Goal: Information Seeking & Learning: Learn about a topic

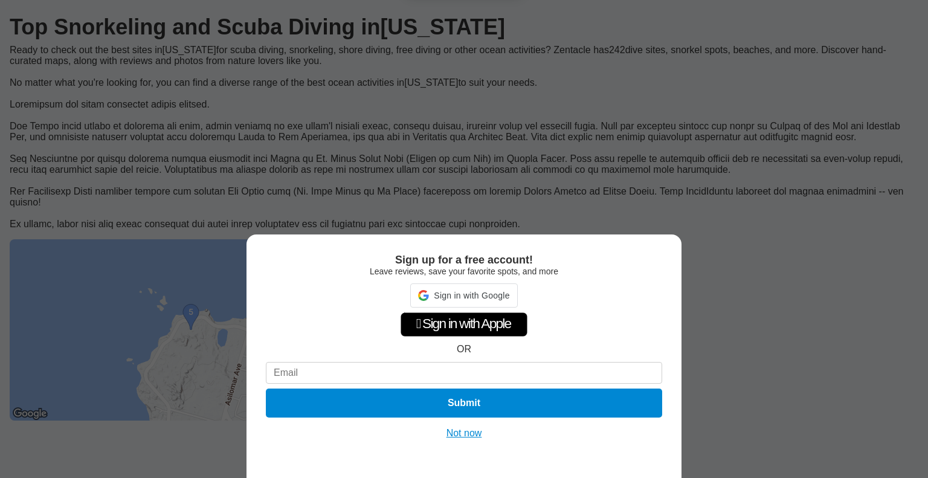
click at [755, 327] on div "Sign up for a free account! Leave reviews, save your favorite spots, and more S…" at bounding box center [464, 239] width 928 height 478
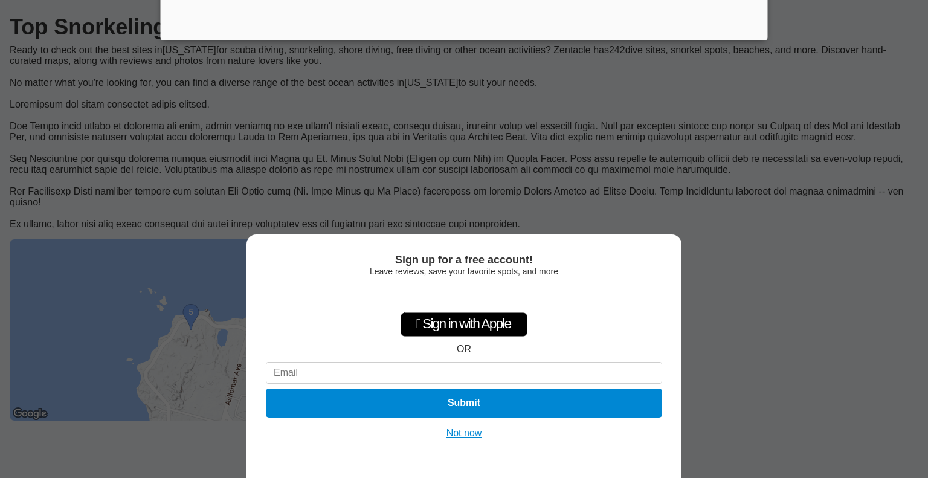
click at [462, 435] on button "Not now" at bounding box center [464, 433] width 43 height 12
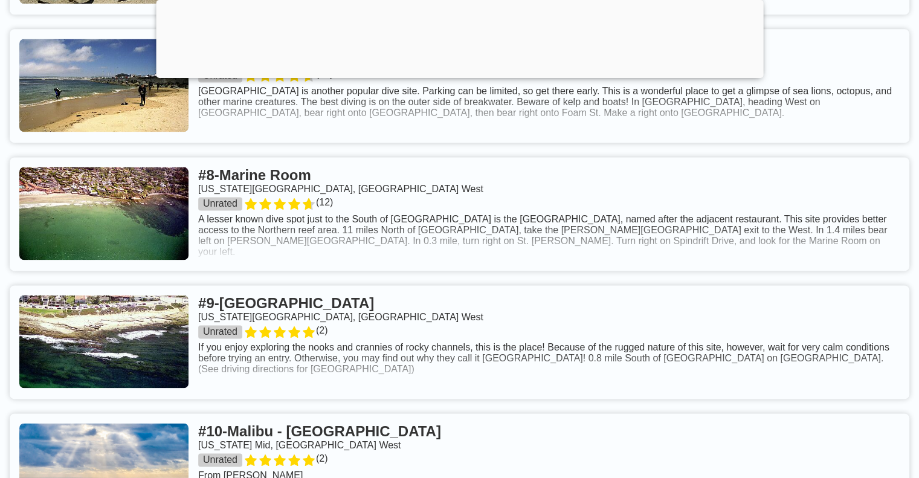
scroll to position [1752, 0]
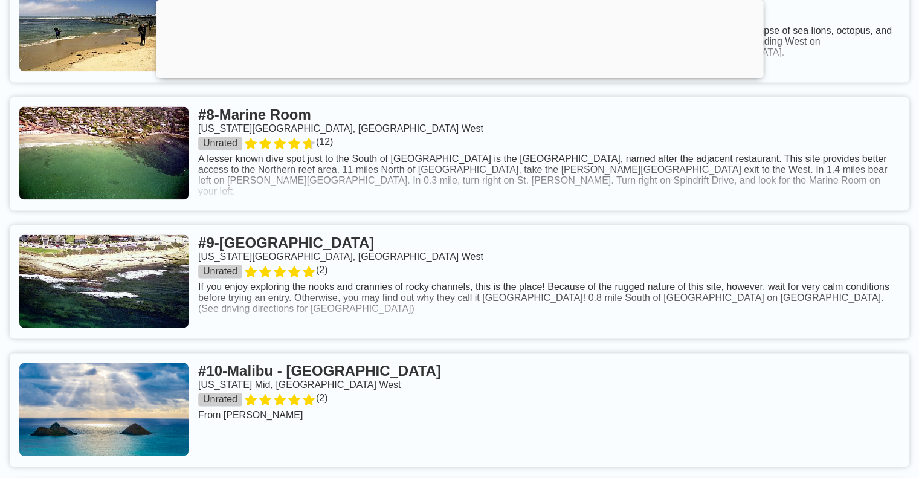
click at [478, 210] on link at bounding box center [460, 154] width 900 height 114
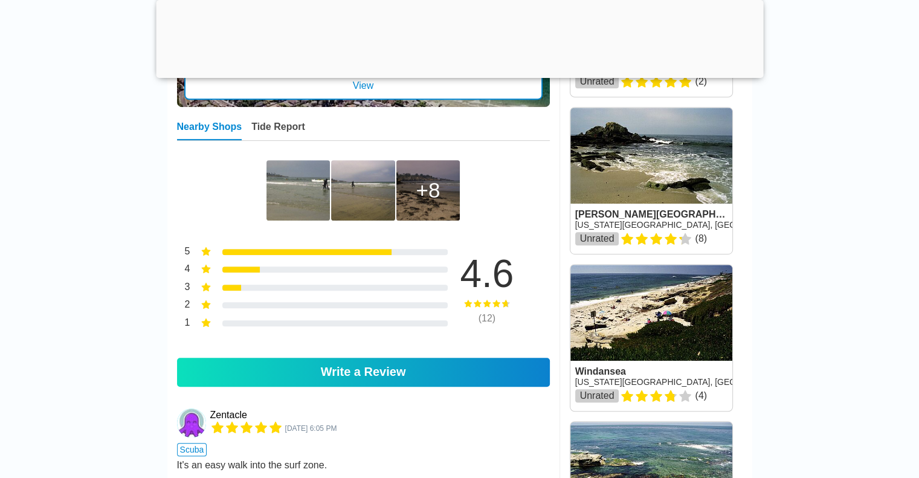
scroll to position [423, 0]
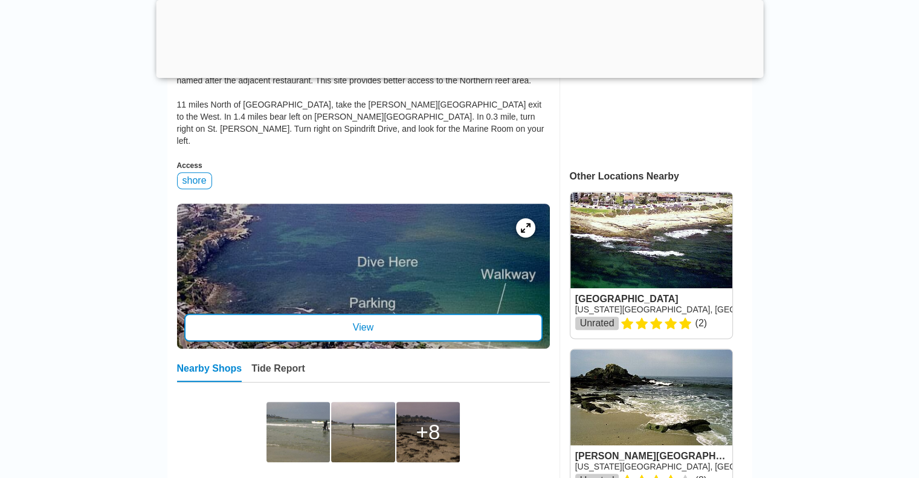
click at [481, 285] on div at bounding box center [363, 276] width 373 height 145
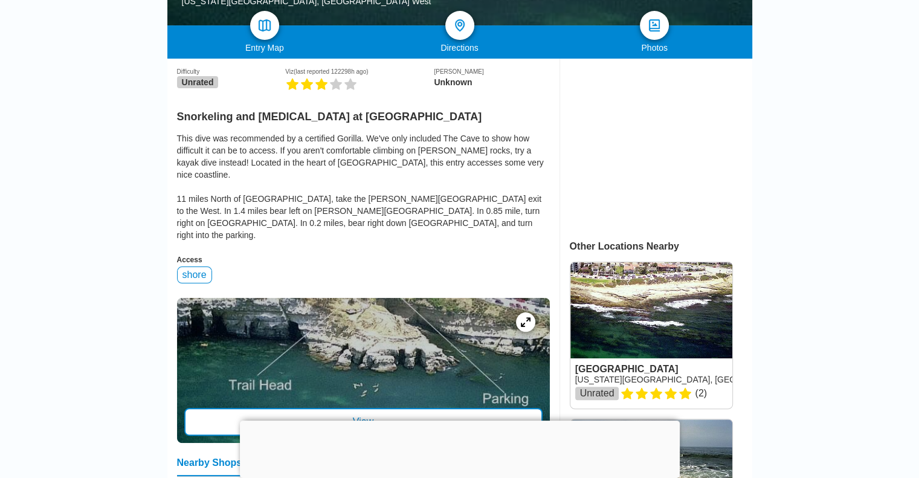
scroll to position [423, 0]
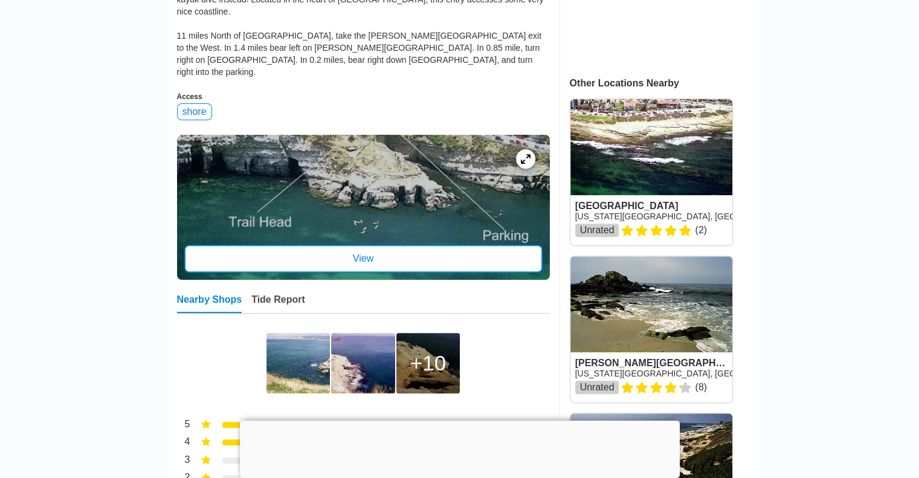
click at [423, 245] on div "View" at bounding box center [363, 259] width 358 height 28
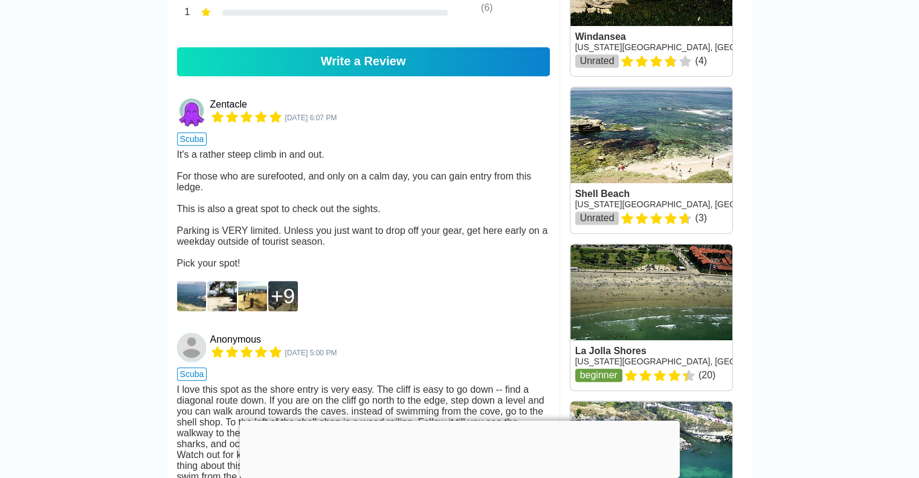
scroll to position [967, 0]
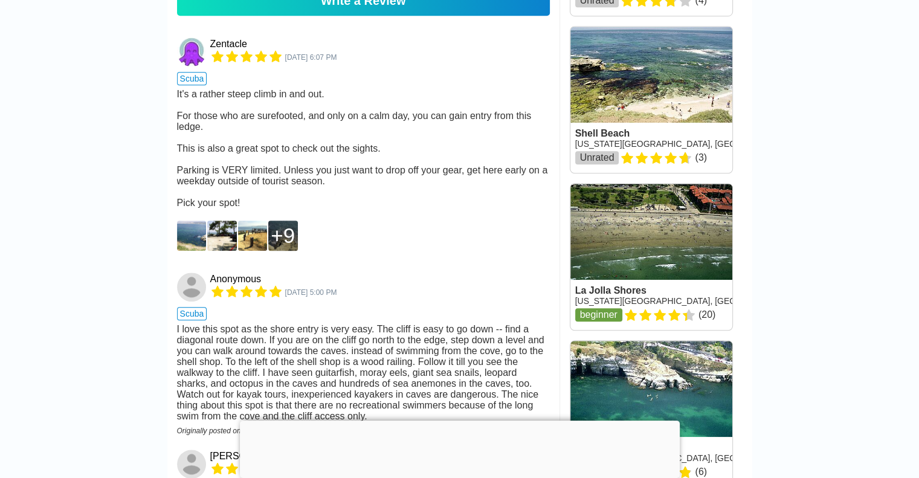
click at [187, 251] on img at bounding box center [192, 236] width 30 height 30
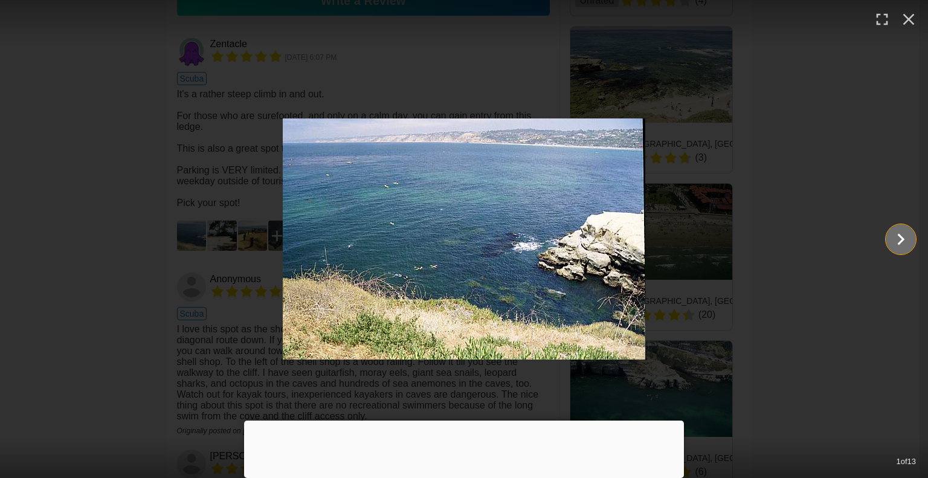
click at [901, 243] on icon "Show slide 2 of 13" at bounding box center [900, 239] width 23 height 29
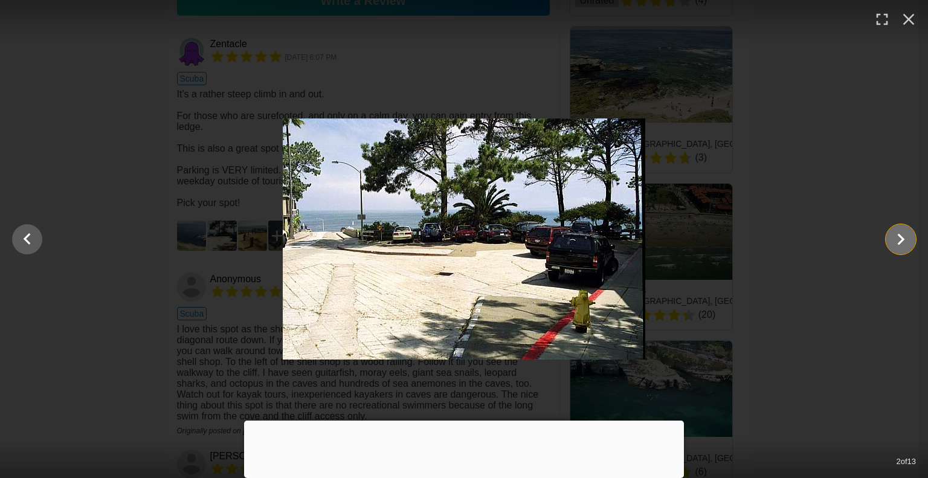
click at [901, 243] on icon "Show slide 3 of 13" at bounding box center [900, 239] width 23 height 29
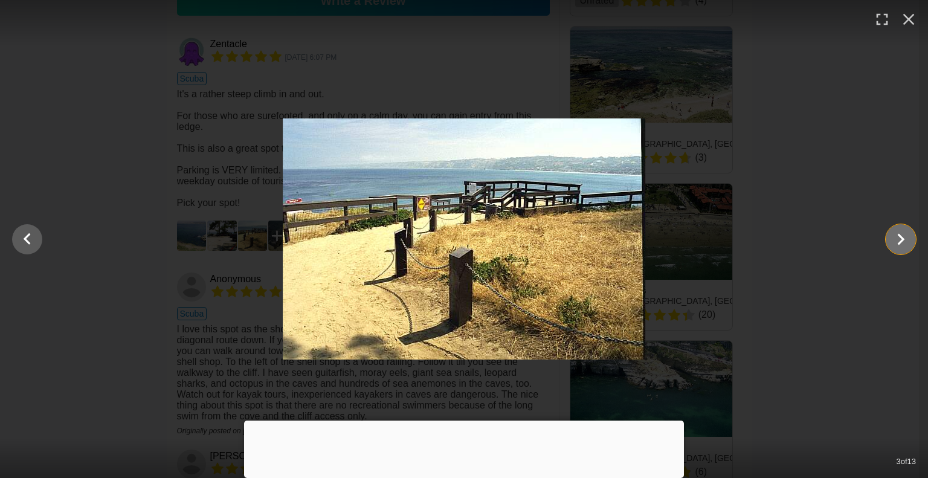
click at [901, 243] on icon "Show slide 4 of 13" at bounding box center [900, 239] width 23 height 29
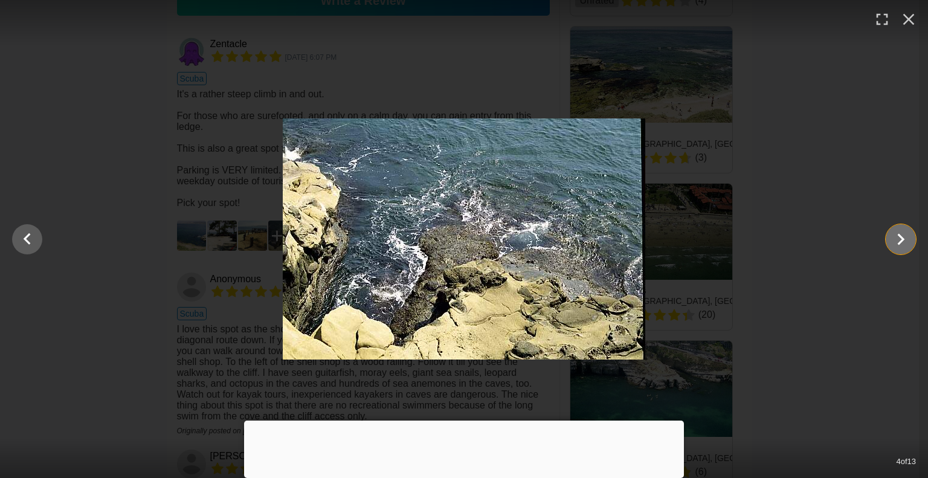
click at [901, 243] on icon "Show slide 5 of 13" at bounding box center [900, 239] width 23 height 29
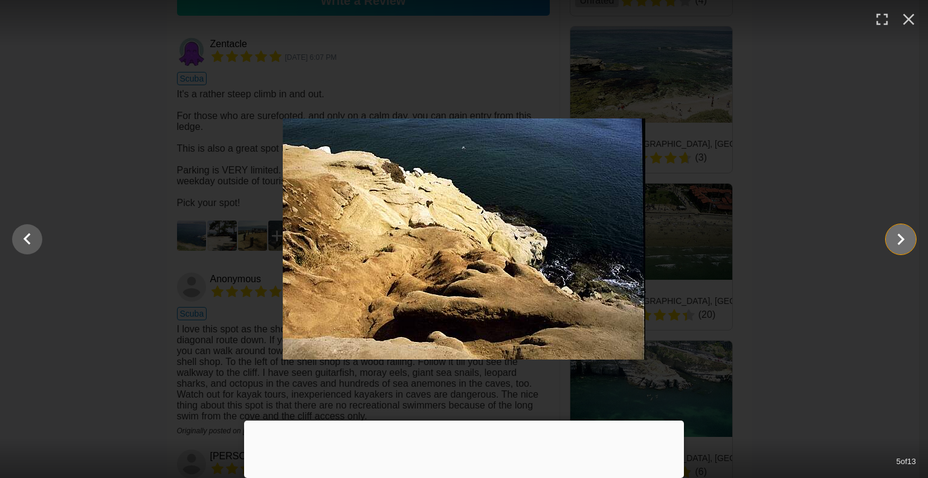
click at [901, 243] on icon "Show slide 6 of 13" at bounding box center [900, 239] width 23 height 29
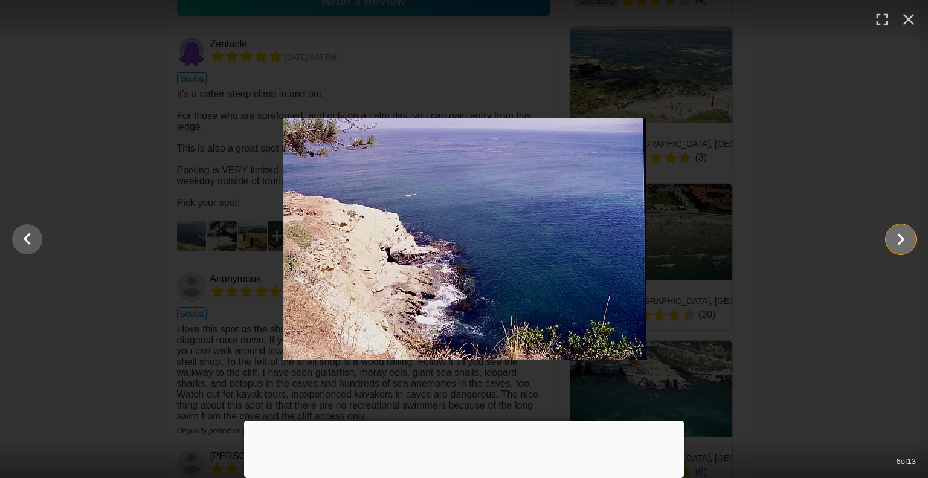
click at [901, 243] on icon "Show slide 7 of 13" at bounding box center [900, 239] width 23 height 29
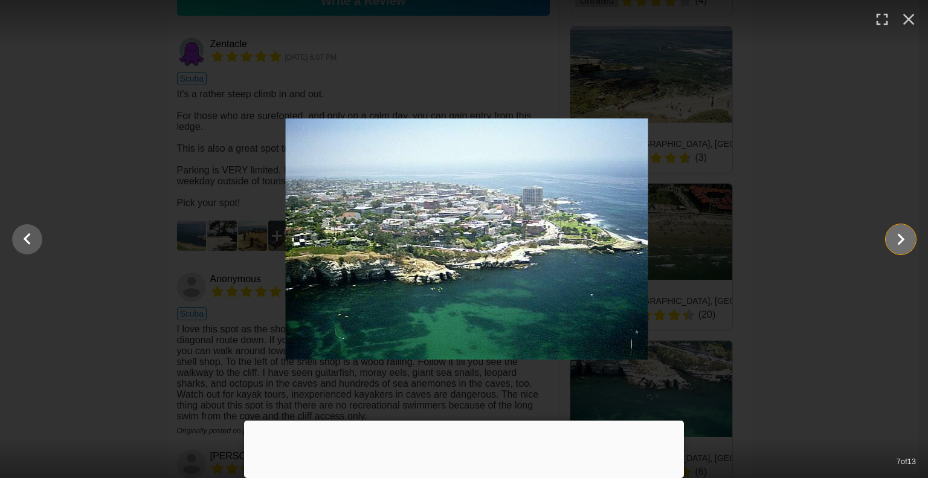
click at [901, 243] on icon "Show slide 8 of 13" at bounding box center [900, 239] width 23 height 29
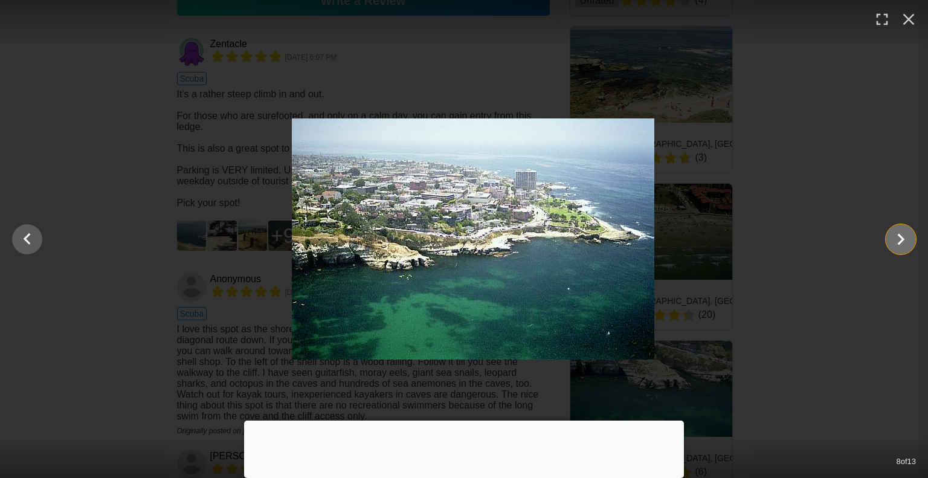
click at [901, 243] on icon "Show slide 9 of 13" at bounding box center [900, 239] width 23 height 29
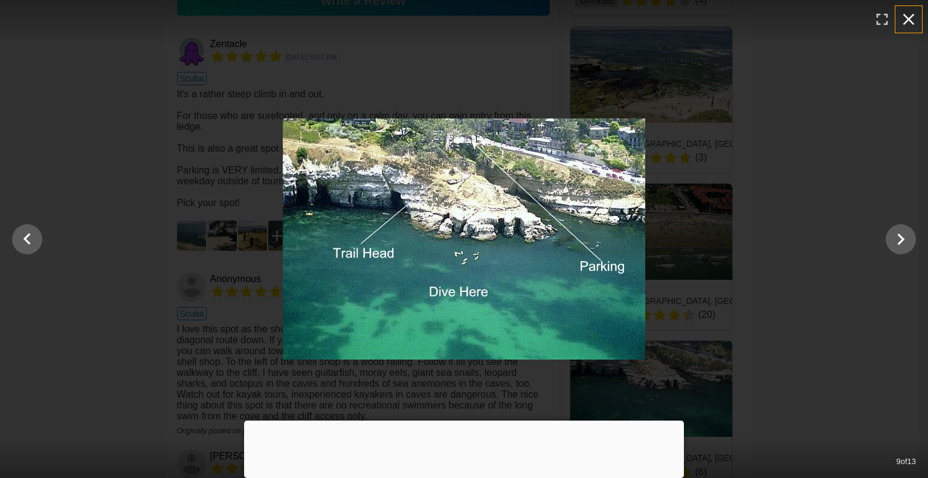
click at [903, 15] on icon "button" at bounding box center [908, 19] width 19 height 19
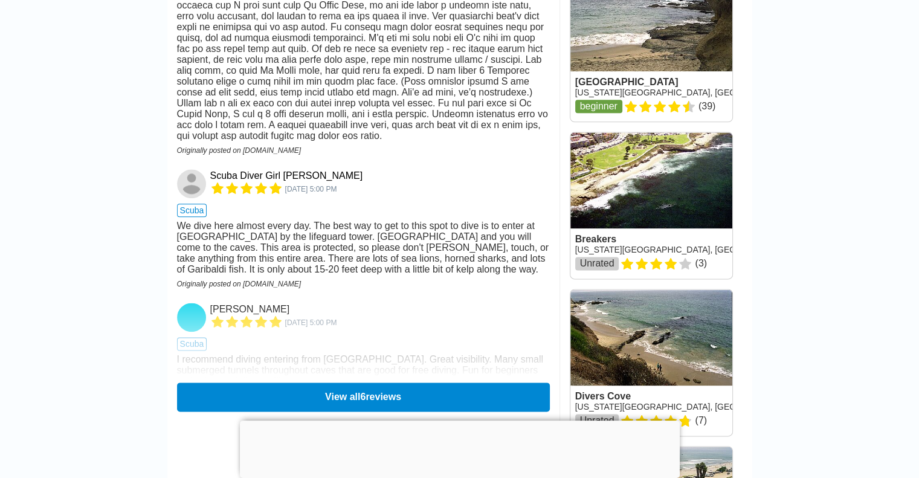
scroll to position [1510, 0]
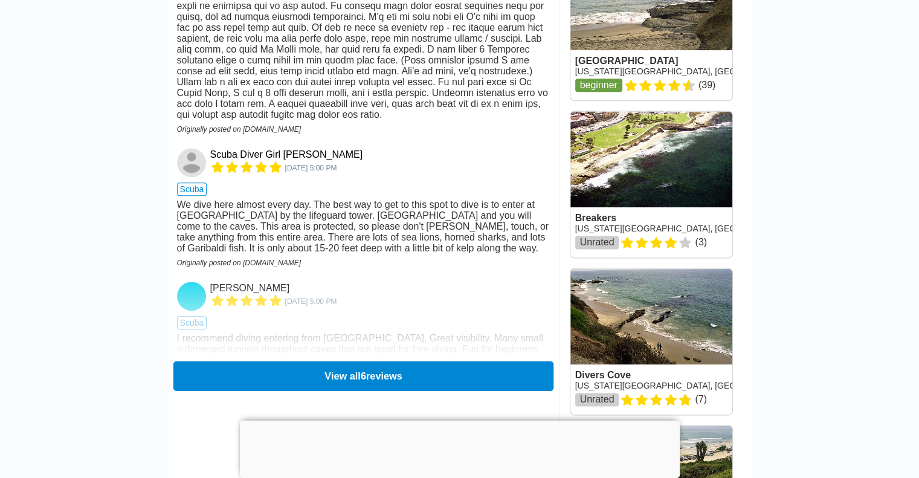
click at [318, 364] on button "View all 6 reviews" at bounding box center [363, 376] width 380 height 30
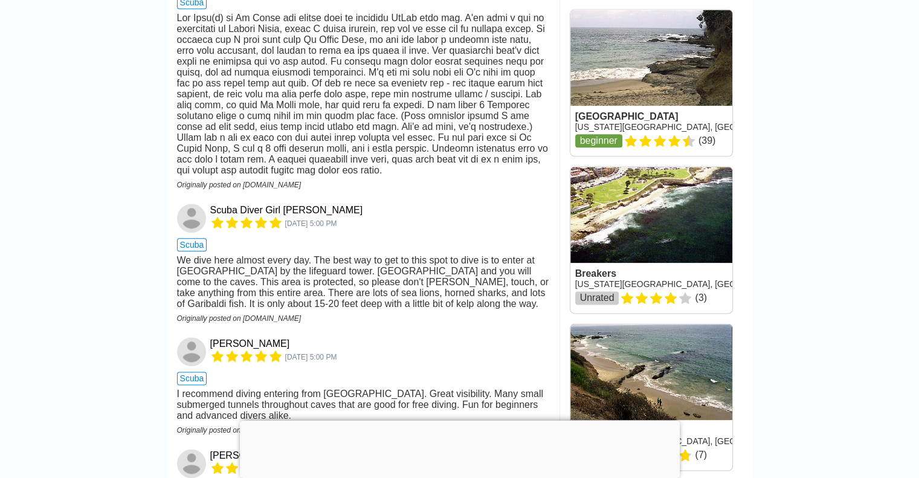
scroll to position [1148, 0]
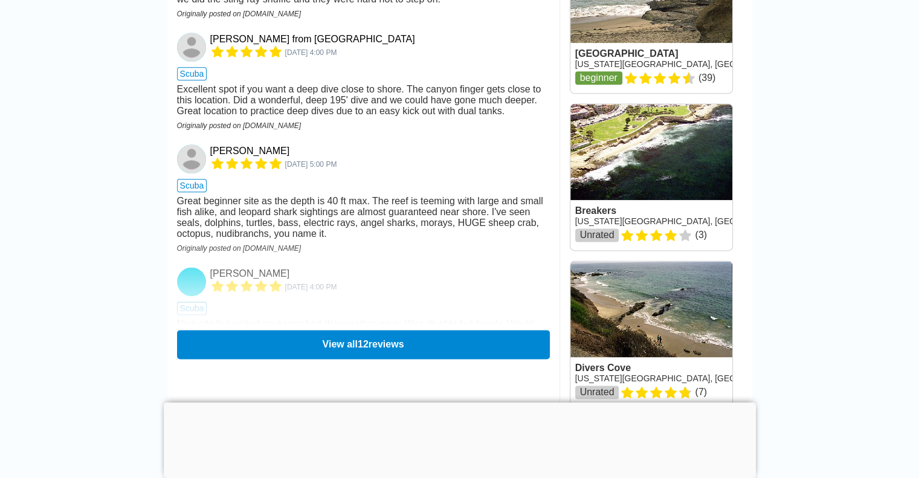
scroll to position [1538, 0]
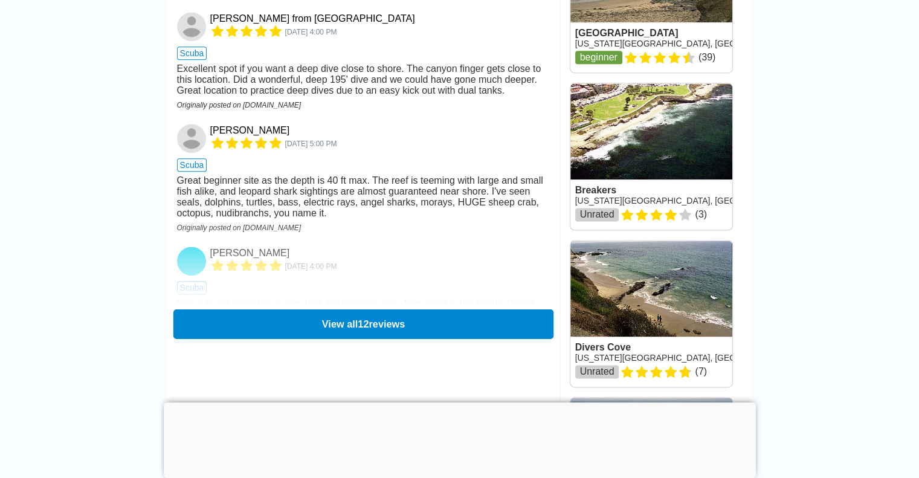
click at [348, 333] on button "View all 12 reviews" at bounding box center [363, 324] width 380 height 30
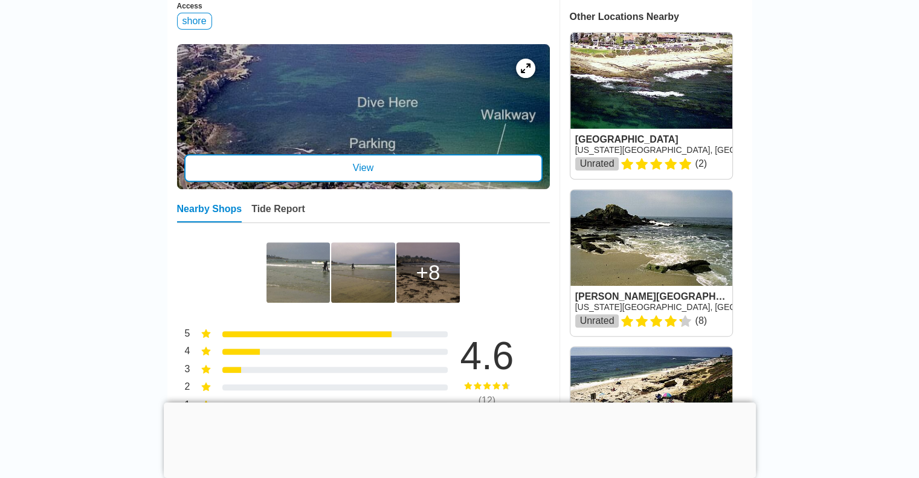
scroll to position [330, 0]
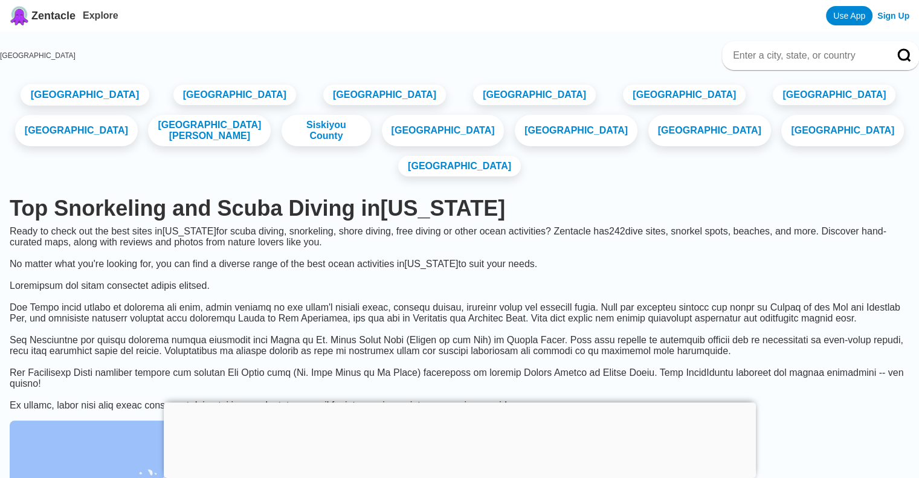
click at [98, 101] on link "Los Angeles County" at bounding box center [85, 95] width 129 height 22
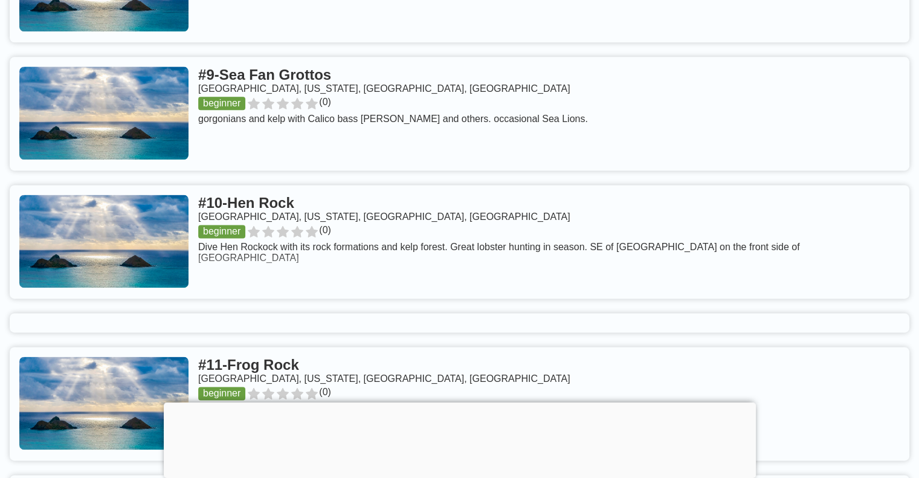
scroll to position [1450, 0]
